Goal: Navigation & Orientation: Find specific page/section

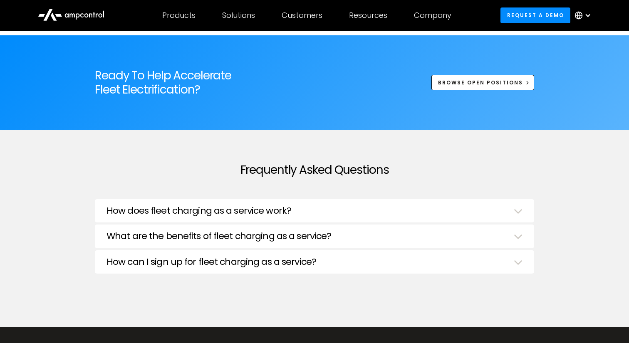
scroll to position [2790, 0]
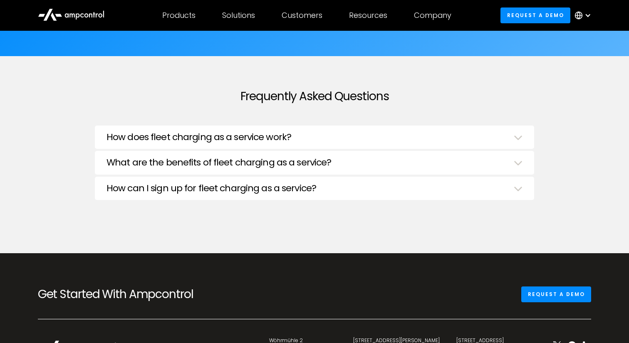
click at [65, 12] on icon at bounding box center [71, 14] width 67 height 20
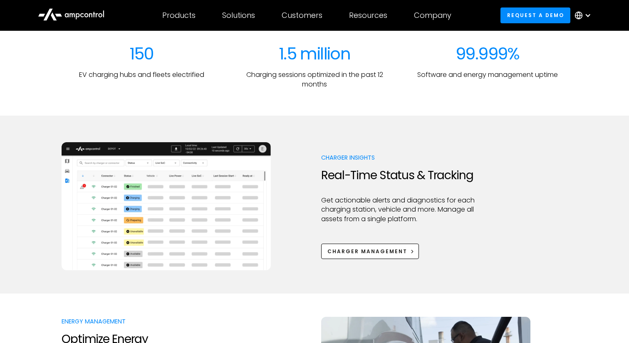
scroll to position [331, 0]
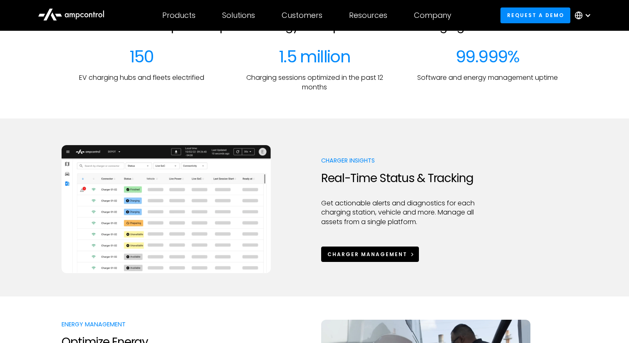
click at [376, 251] on div "Charger Management" at bounding box center [367, 254] width 80 height 7
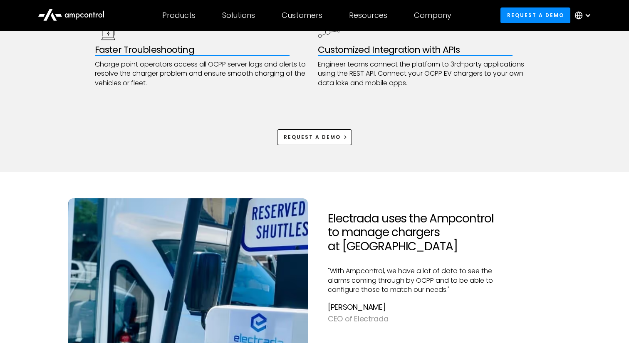
scroll to position [565, 0]
